Goal: Navigation & Orientation: Find specific page/section

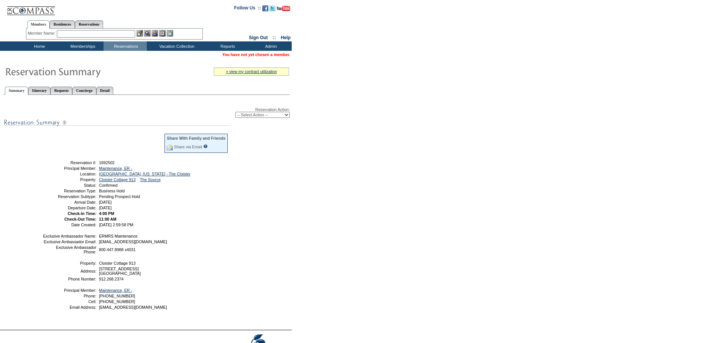
drag, startPoint x: 152, startPoint y: 212, endPoint x: 43, endPoint y: 167, distance: 118.6
click at [43, 167] on tbody "Share With Family and Friends Share via Email Share Reservation Information Ple…" at bounding box center [136, 180] width 186 height 94
copy tbody "Reservation #: 1692502 Principal Member: Maintenance, ER - Location: Sea Island…"
click at [114, 89] on link "Detail" at bounding box center [104, 91] width 17 height 8
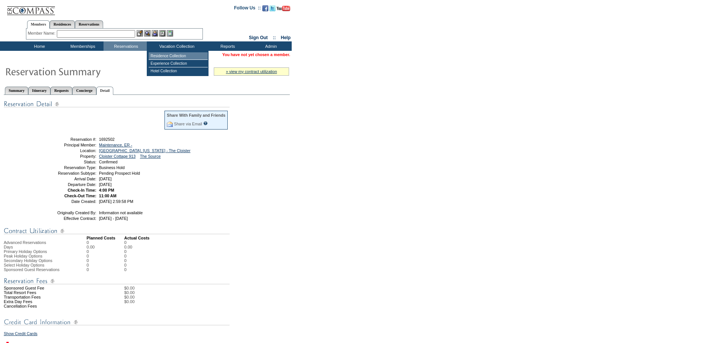
click at [166, 56] on td "Residence Collection" at bounding box center [178, 56] width 59 height 8
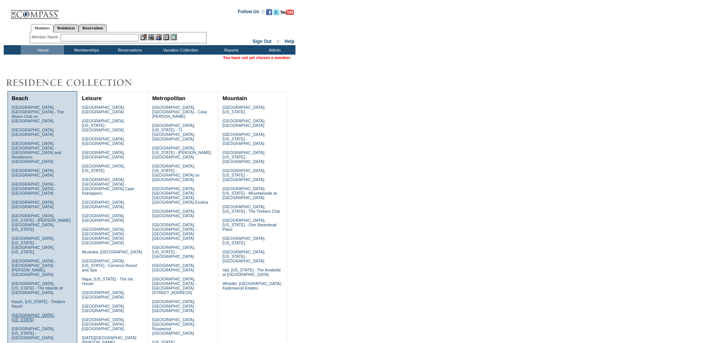
click at [29, 313] on link "[GEOGRAPHIC_DATA], [US_STATE]" at bounding box center [33, 317] width 43 height 9
